Goal: Transaction & Acquisition: Purchase product/service

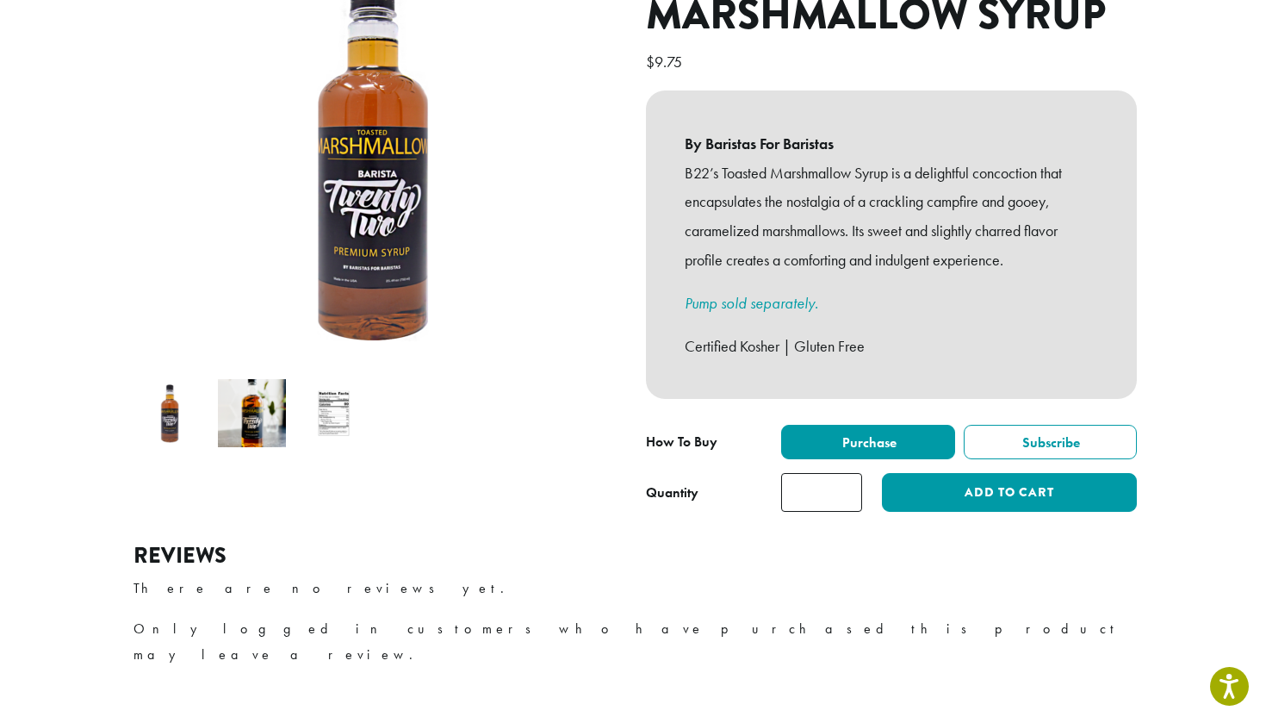
scroll to position [297, 0]
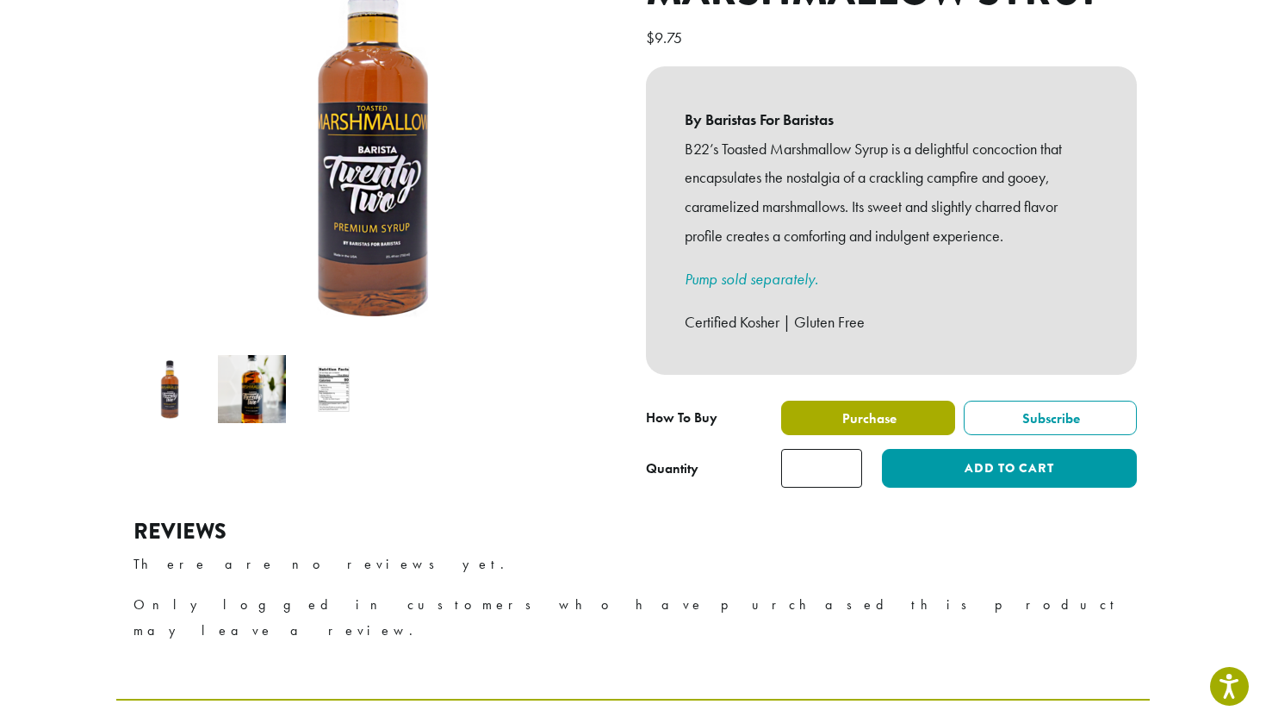
click at [897, 400] on label "Purchase" at bounding box center [868, 417] width 174 height 34
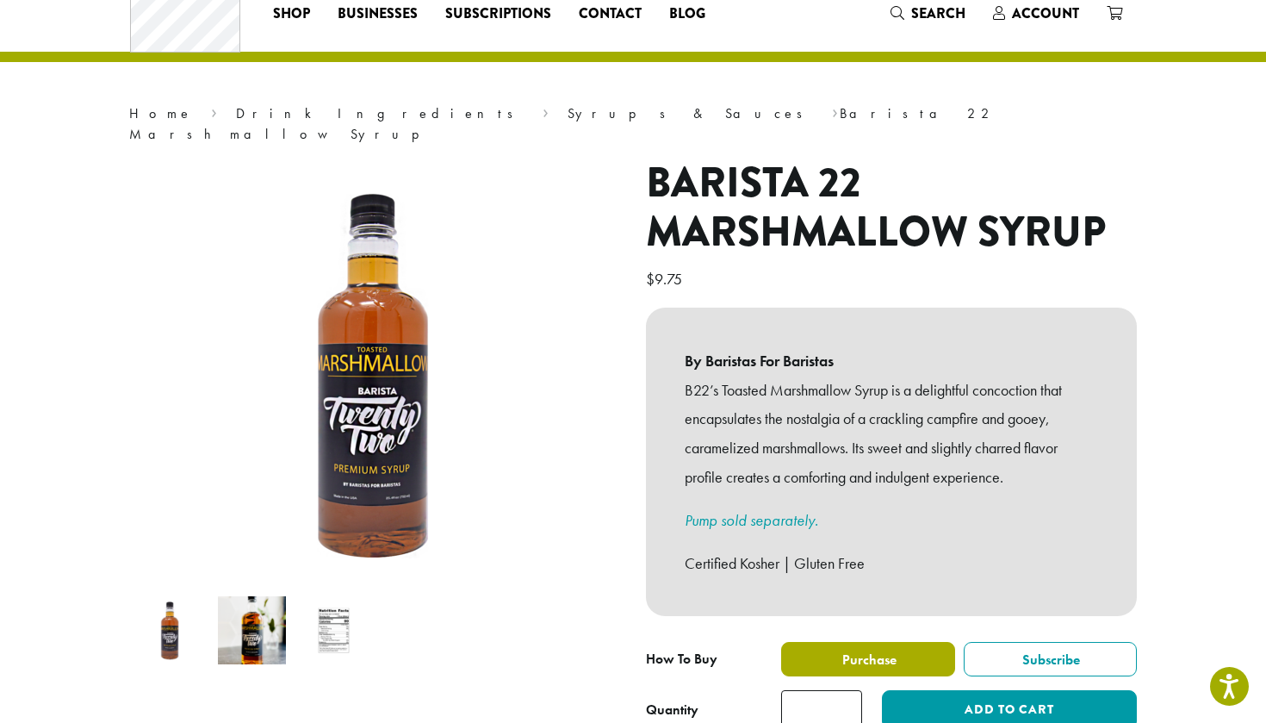
scroll to position [34, 0]
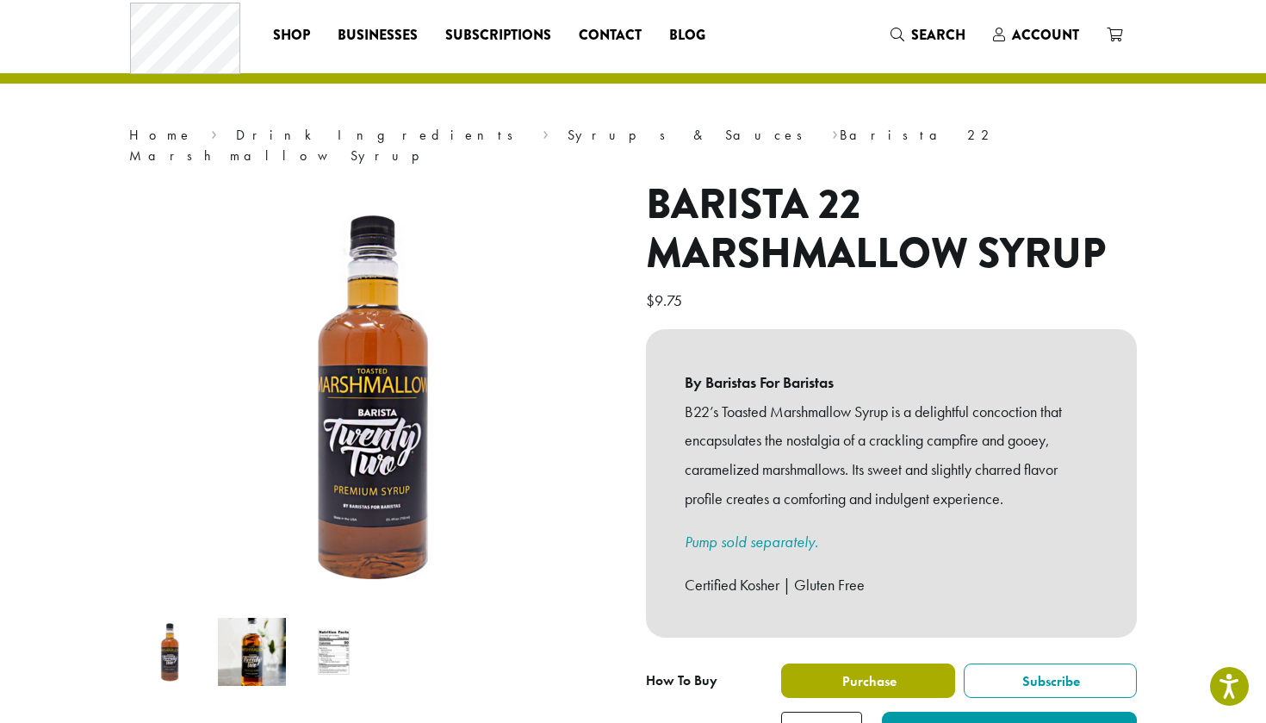
click at [849, 672] on span "Purchase" at bounding box center [868, 681] width 57 height 18
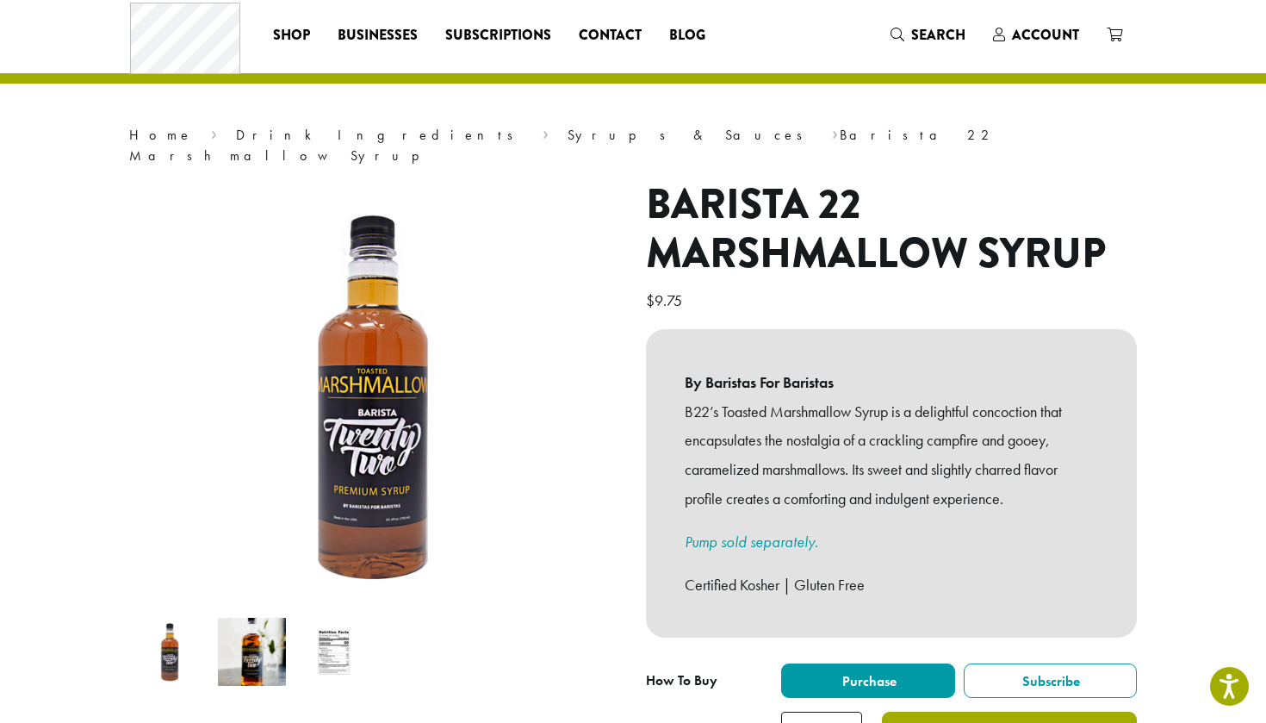
click at [952, 711] on button "Add to cart" at bounding box center [1009, 730] width 255 height 39
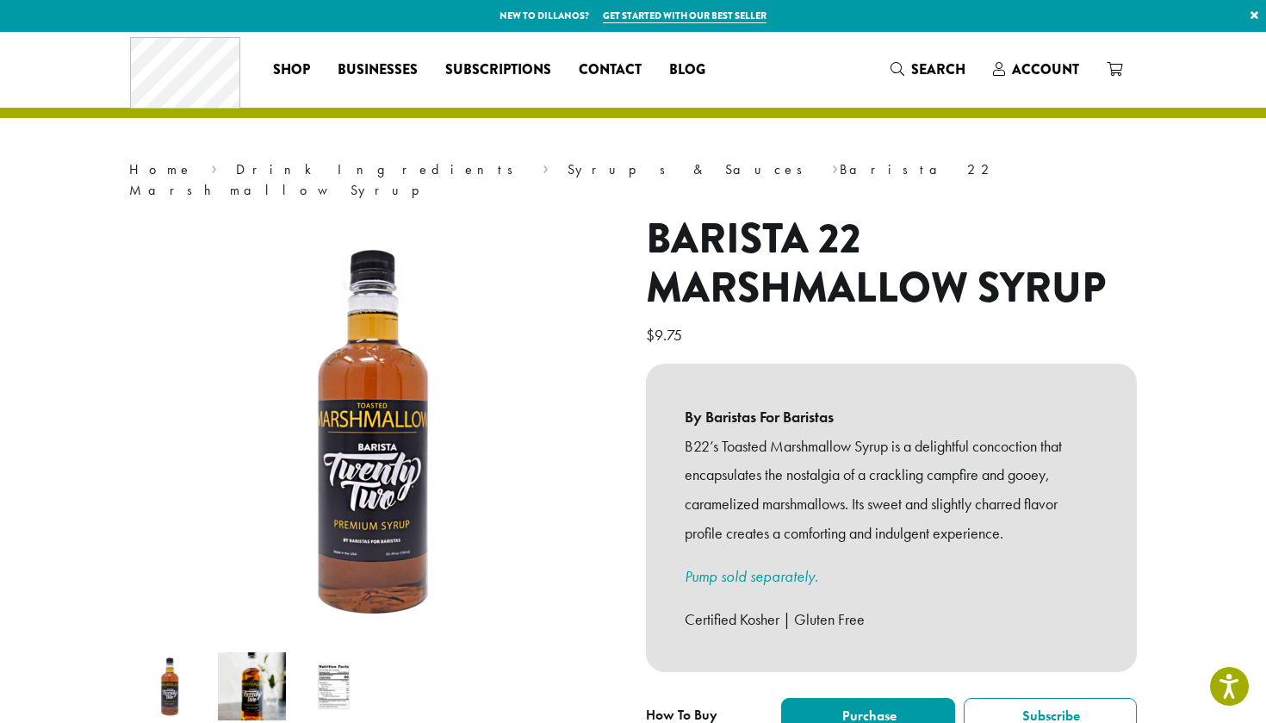
click at [1254, 13] on link "×" at bounding box center [1254, 15] width 23 height 31
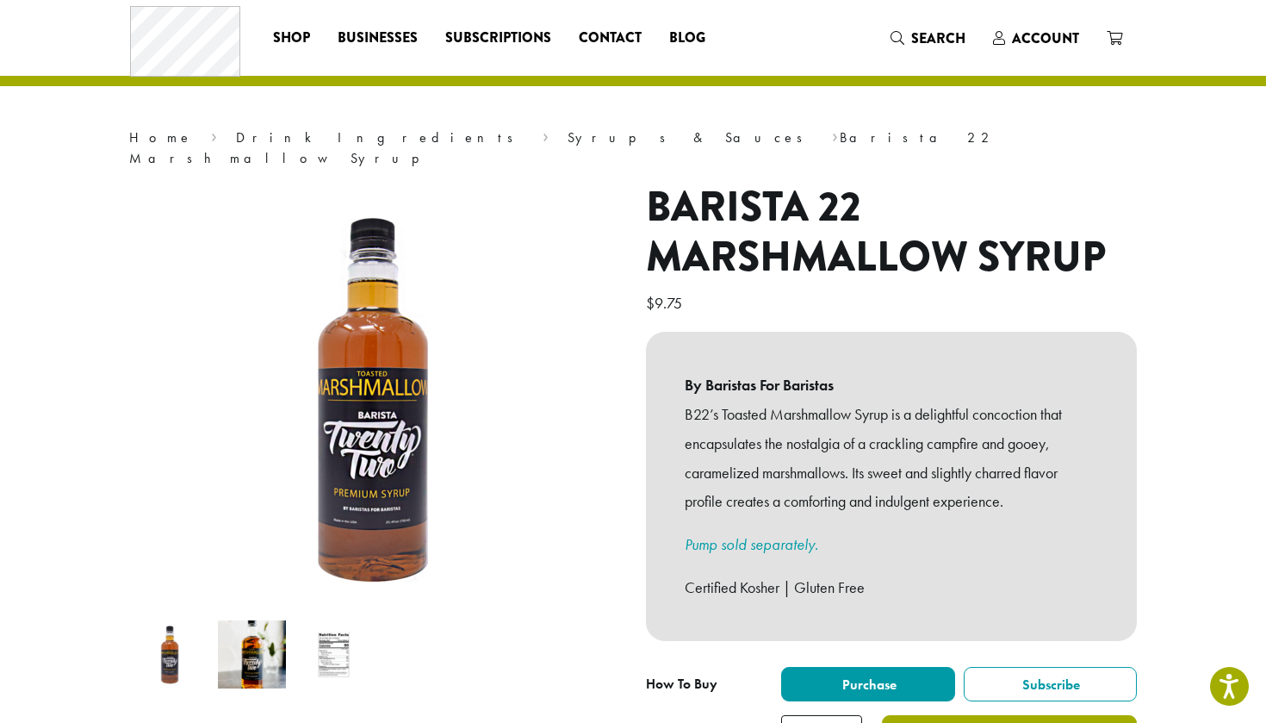
click at [946, 715] on button "Add to cart" at bounding box center [1009, 734] width 255 height 39
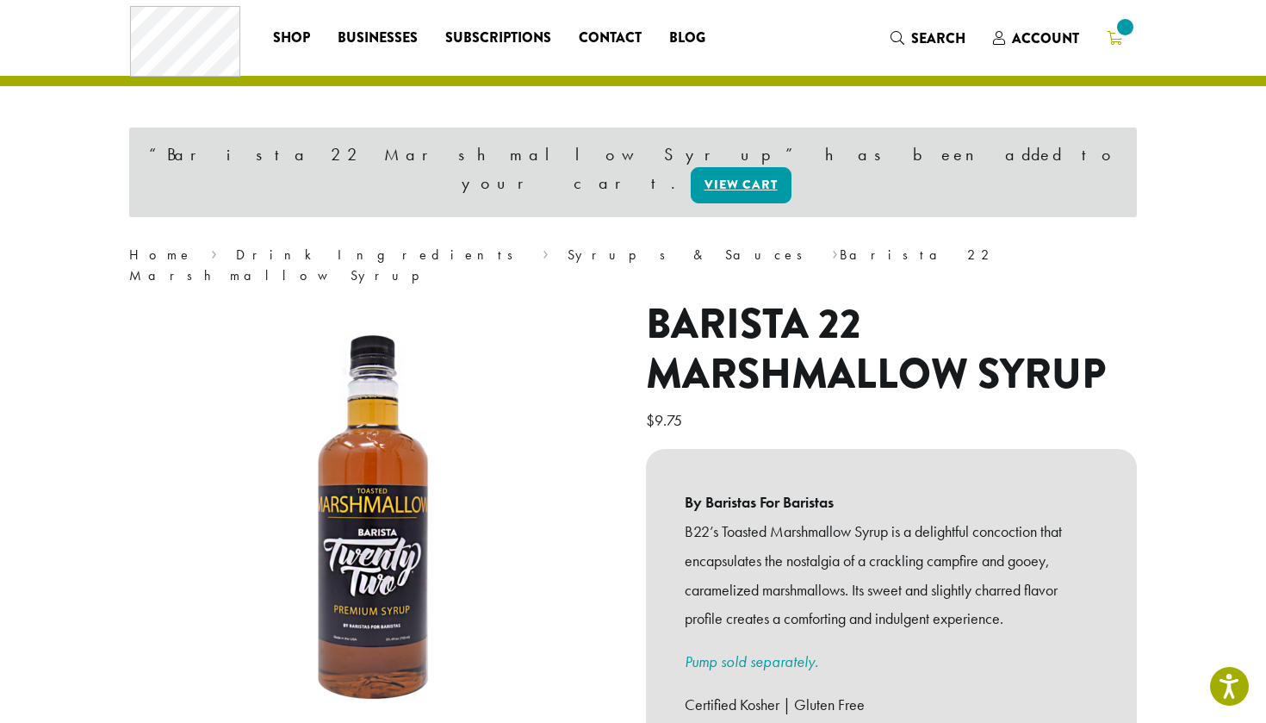
click at [1111, 29] on span at bounding box center [1115, 39] width 16 height 22
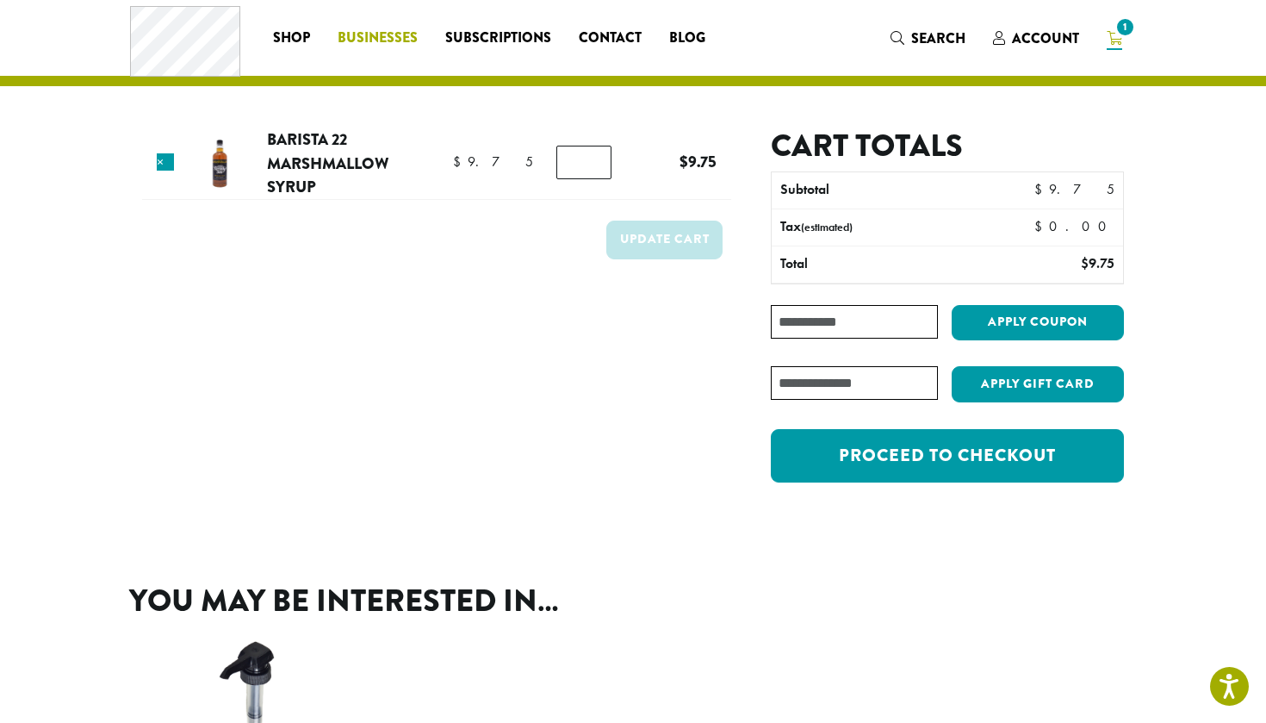
click at [345, 41] on span "Businesses" at bounding box center [378, 39] width 80 height 22
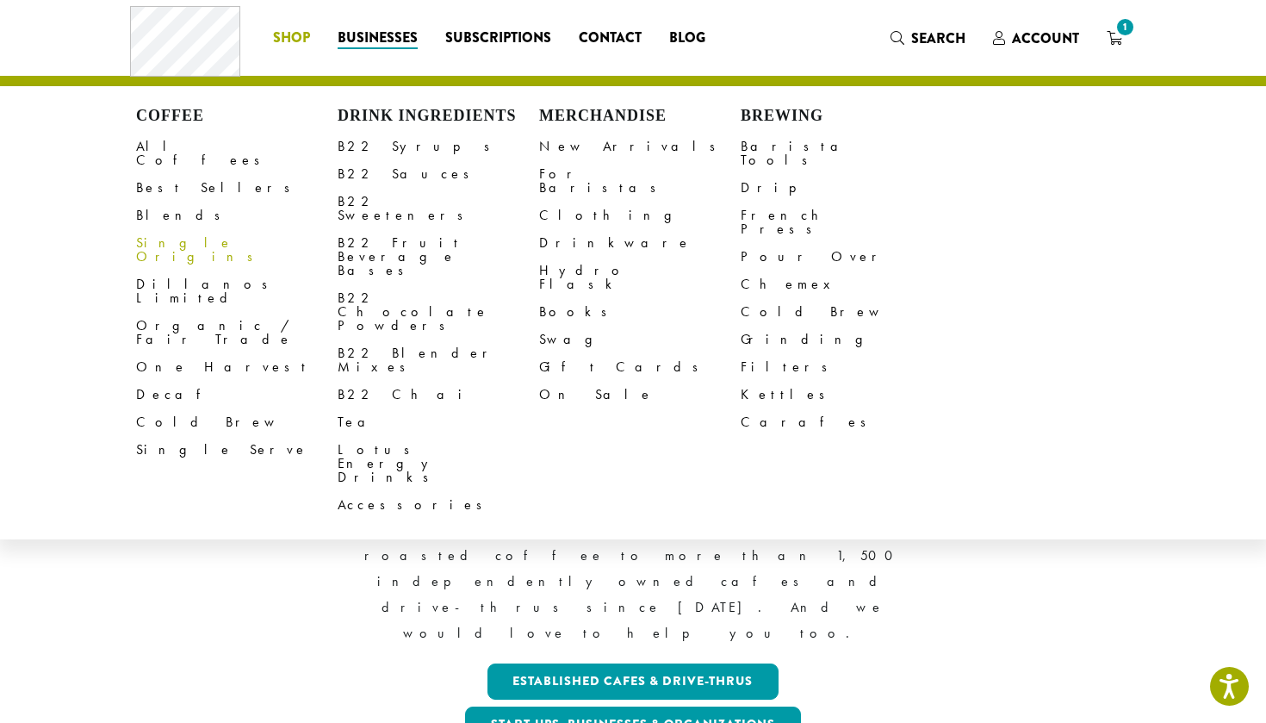
click at [308, 35] on li "Coffee All Coffees Best Sellers Blends Single Origins Dillanos Limited Organic …" at bounding box center [291, 38] width 65 height 28
click at [364, 150] on link "B22 Syrups" at bounding box center [439, 147] width 202 height 28
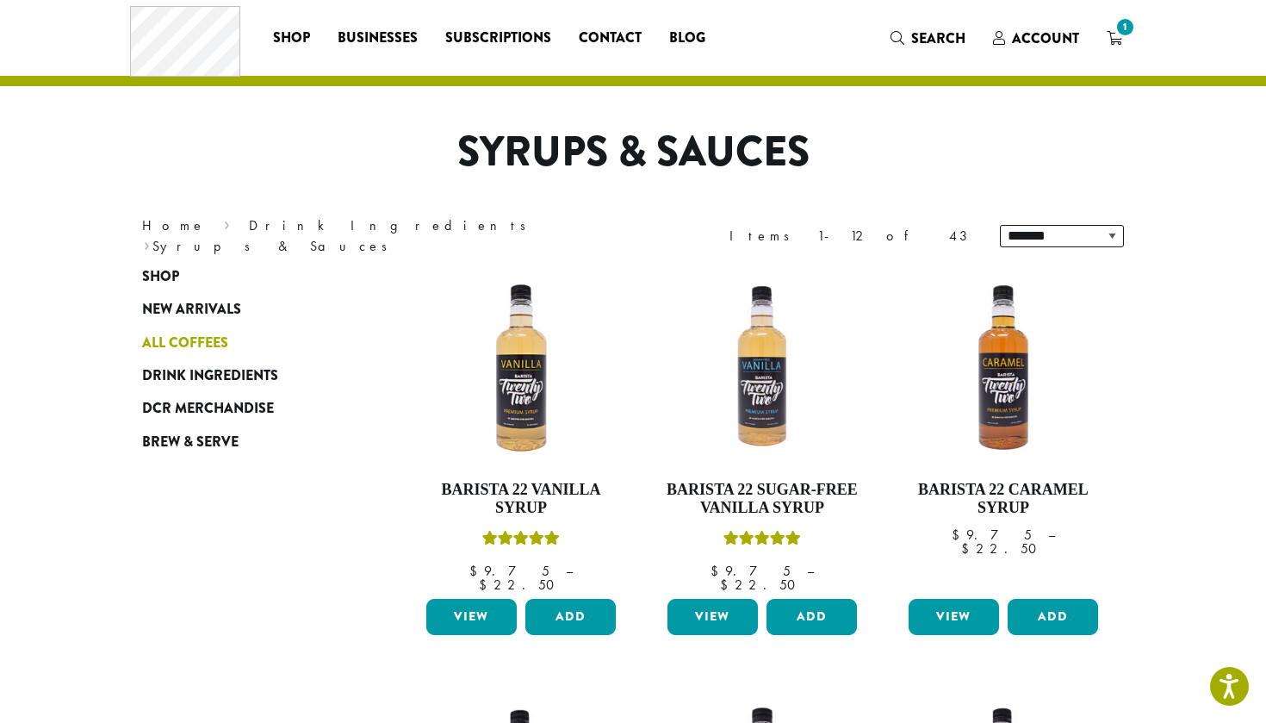
click at [252, 336] on link "All Coffees" at bounding box center [245, 342] width 207 height 33
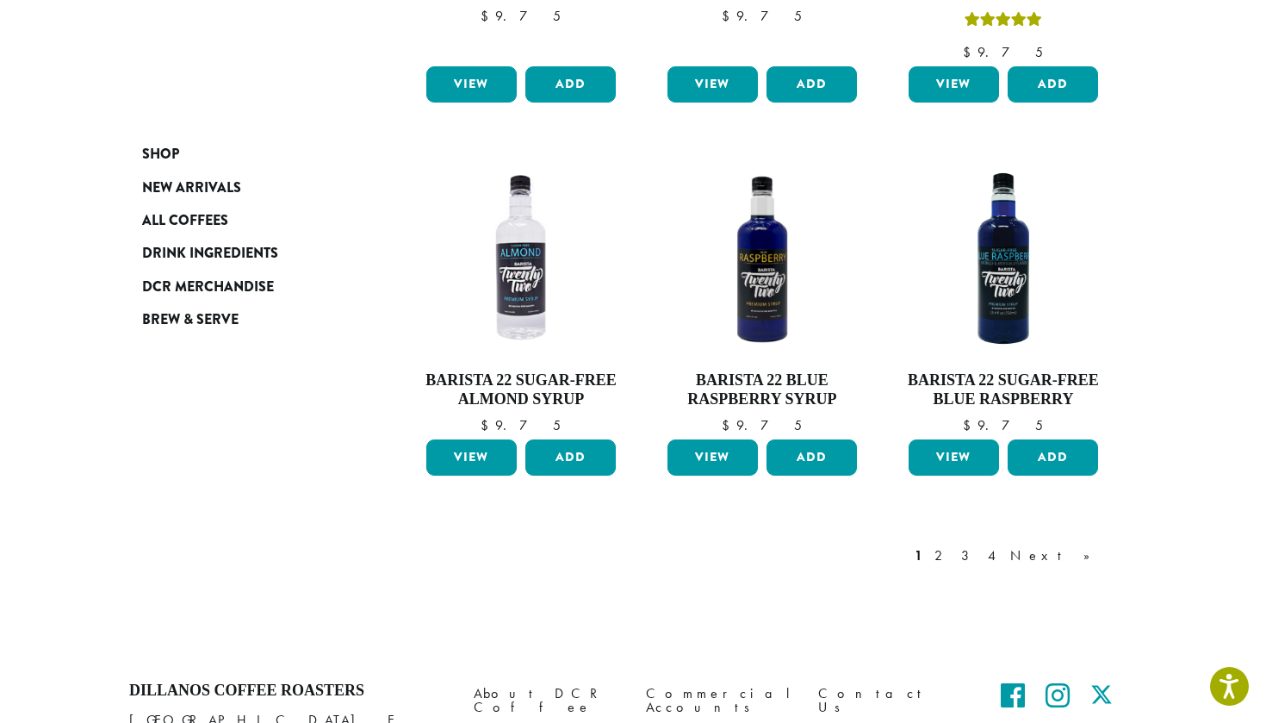
scroll to position [1367, 0]
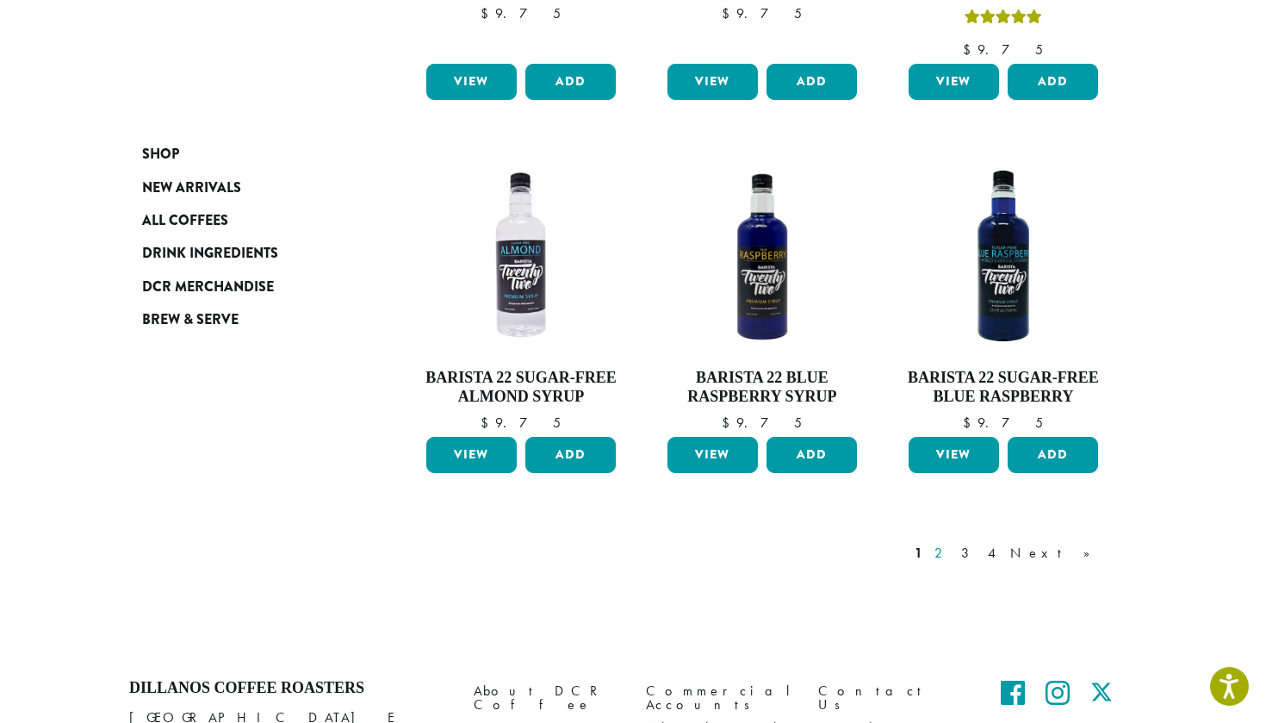
click at [952, 543] on link "2" at bounding box center [942, 553] width 22 height 21
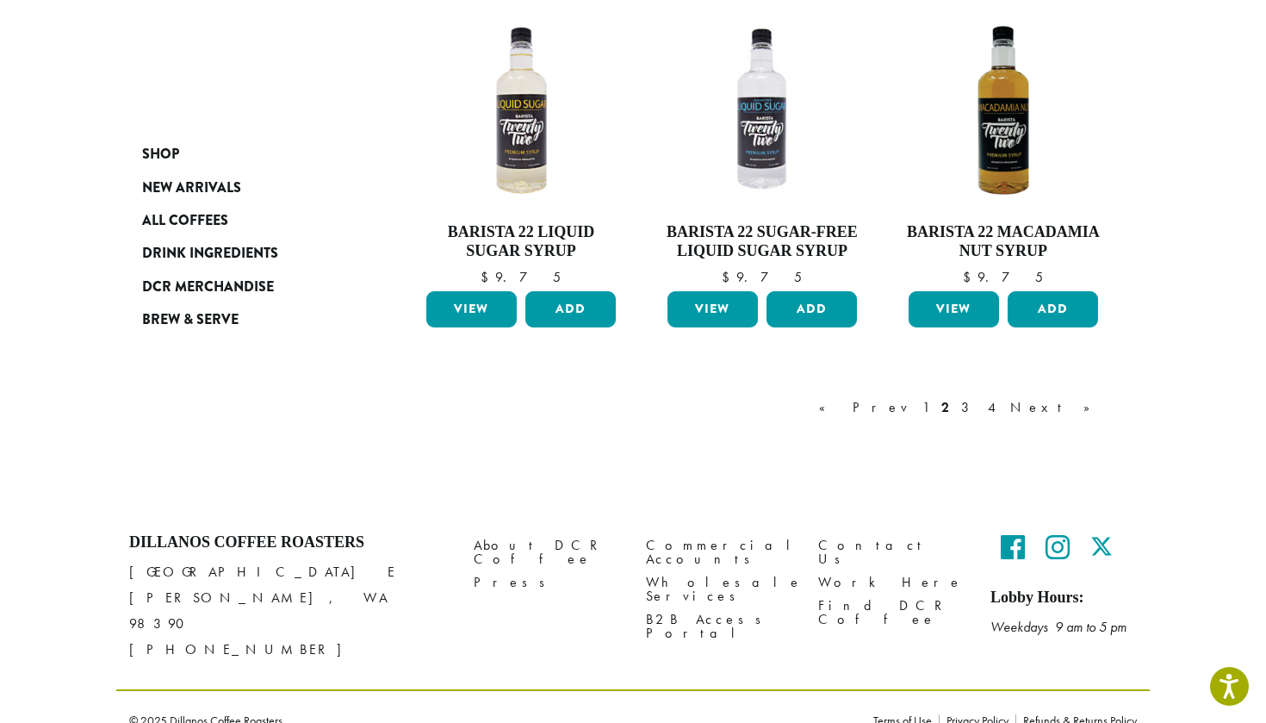
scroll to position [1448, 0]
click at [979, 400] on link "3" at bounding box center [969, 408] width 22 height 21
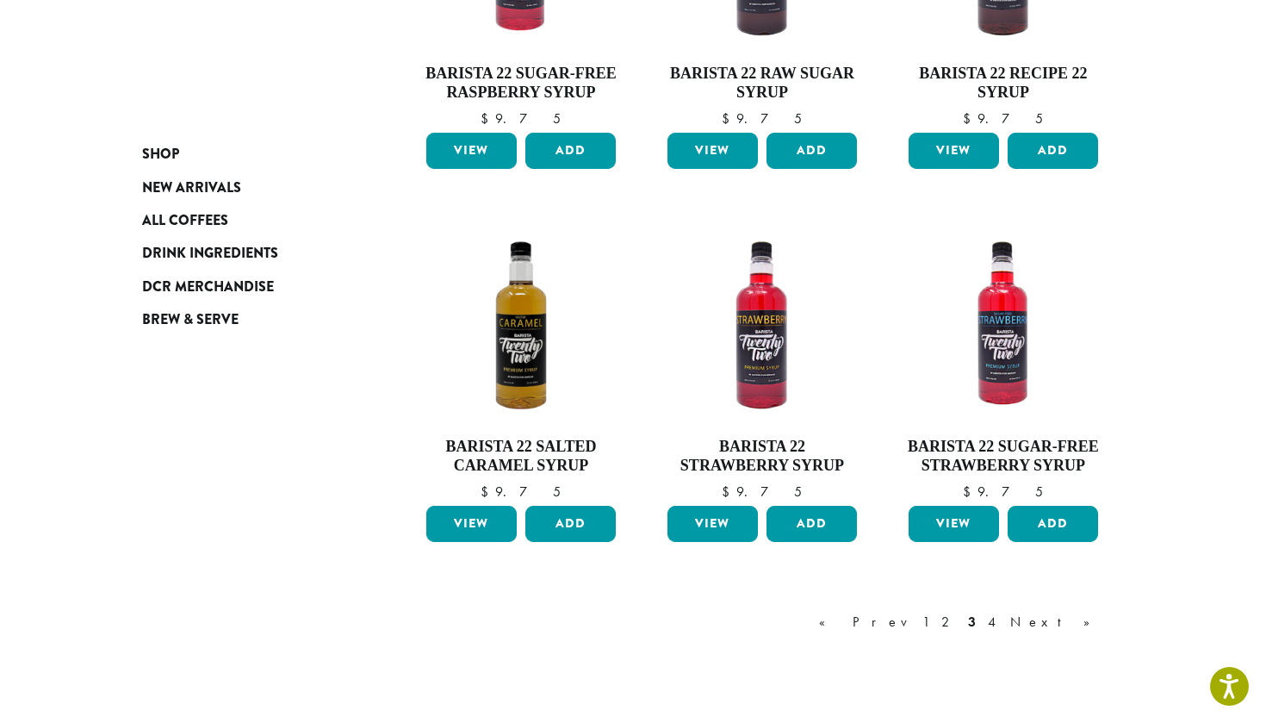
scroll to position [1247, 0]
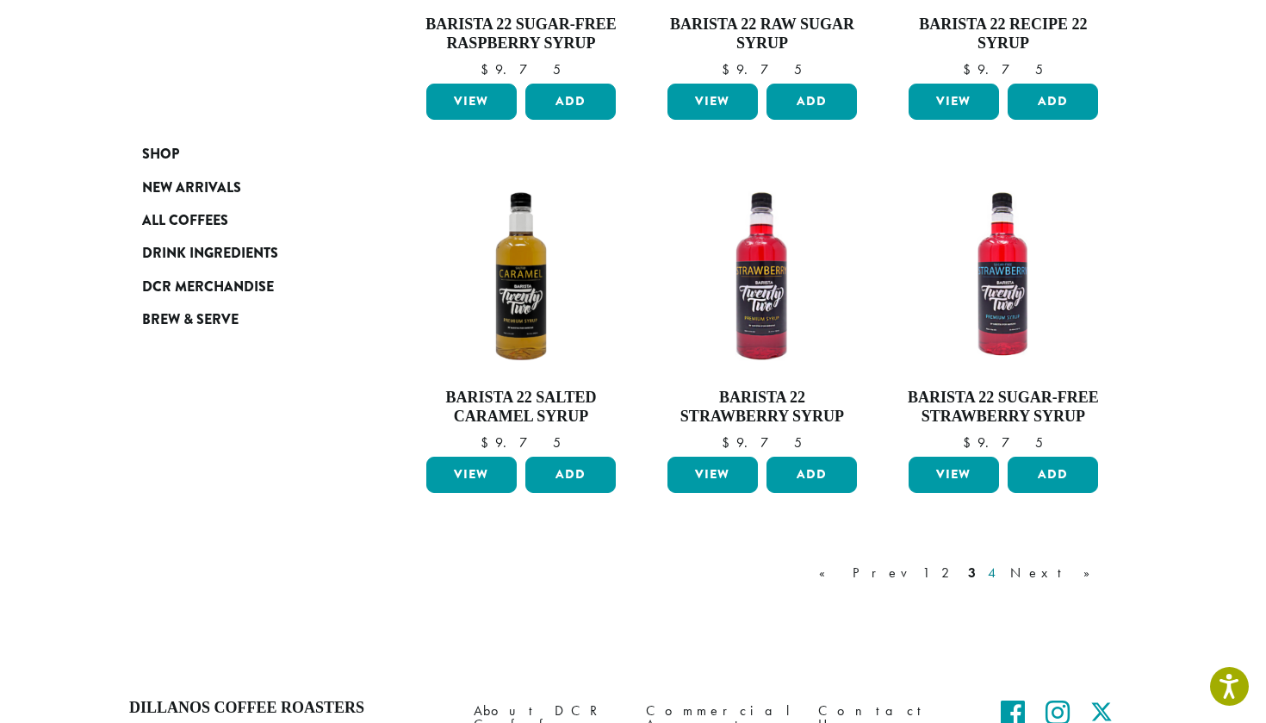
click at [1002, 567] on link "4" at bounding box center [992, 572] width 17 height 21
